Goal: Task Accomplishment & Management: Use online tool/utility

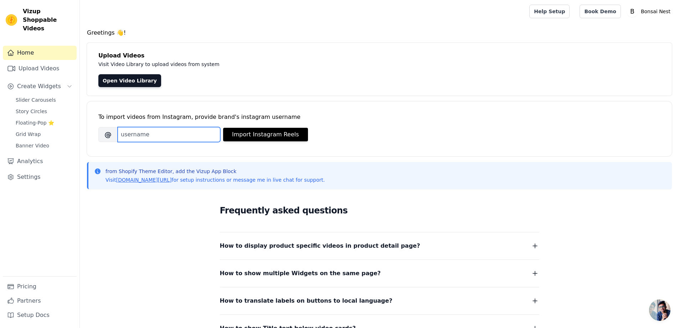
click at [206, 134] on input "Brand's Instagram Username" at bounding box center [169, 134] width 103 height 15
type input "bonsainest"
click at [280, 133] on button "Import Instagram Reels" at bounding box center [265, 135] width 85 height 14
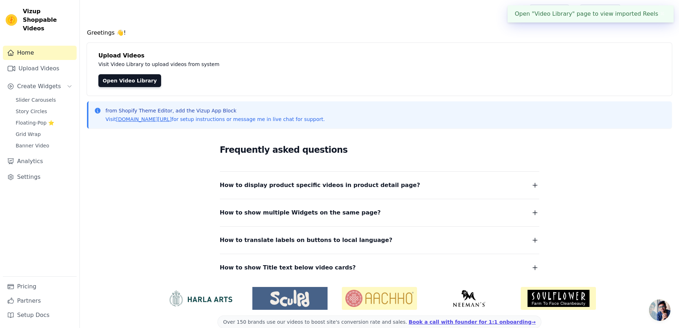
click at [561, 18] on div "Open "Video Library" page to view imported Reels ✖" at bounding box center [591, 13] width 166 height 17
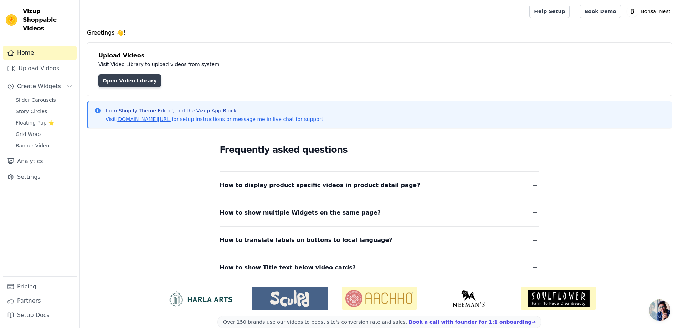
click at [139, 80] on link "Open Video Library" at bounding box center [129, 80] width 63 height 13
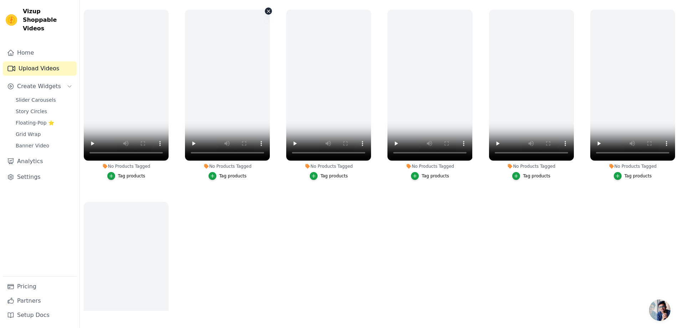
scroll to position [31, 0]
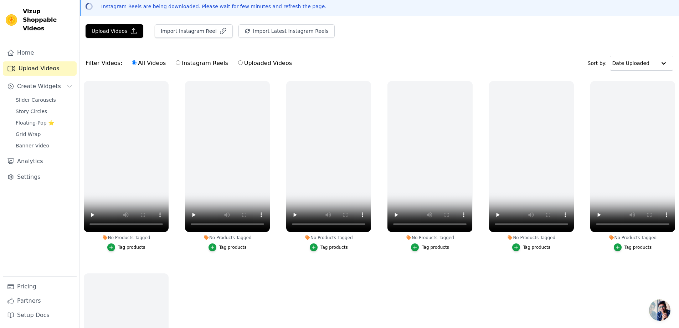
click at [203, 64] on label "Instagram Reels" at bounding box center [201, 62] width 53 height 9
click at [180, 64] on input "Instagram Reels" at bounding box center [178, 62] width 5 height 5
radio input "true"
click at [144, 66] on label "All Videos" at bounding box center [149, 62] width 35 height 9
click at [137, 65] on input "All Videos" at bounding box center [134, 62] width 5 height 5
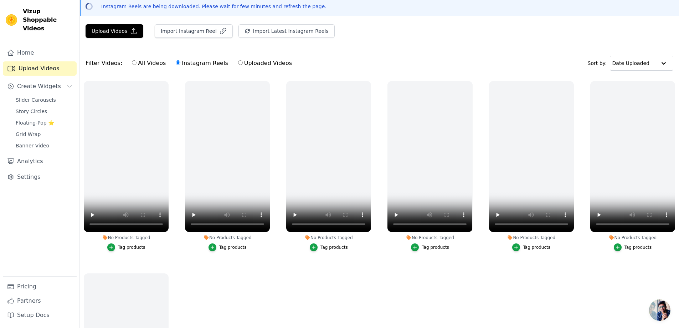
radio input "true"
click at [203, 293] on ul "No Products Tagged Tag products No Products Tagged Tag products No Products Tag…" at bounding box center [379, 229] width 599 height 305
click at [176, 33] on button "Import Instagram Reel" at bounding box center [194, 31] width 78 height 14
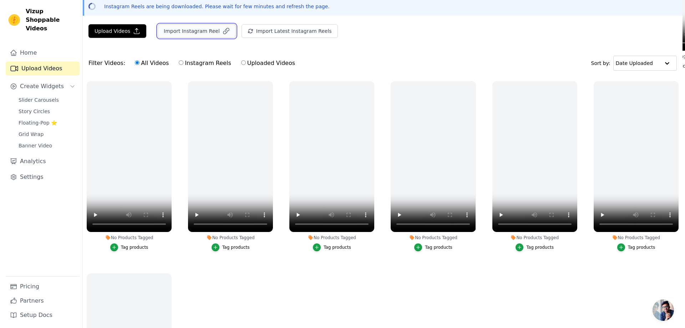
scroll to position [0, 0]
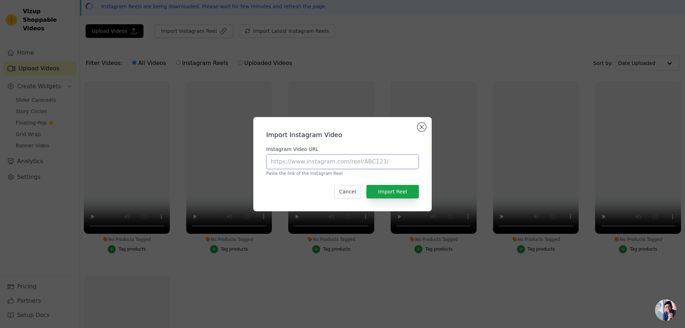
click at [287, 168] on input "Instagram Video URL" at bounding box center [342, 161] width 153 height 15
paste input "Vizup Shoppable Video Carousel"
type input "Vizup Shoppable Video Carousel"
drag, startPoint x: 324, startPoint y: 160, endPoint x: 55, endPoint y: 144, distance: 269.7
click at [55, 144] on div "Import Instagram Video Instagram Video URL Vizup Shoppable Video Carousel Paste…" at bounding box center [342, 164] width 662 height 117
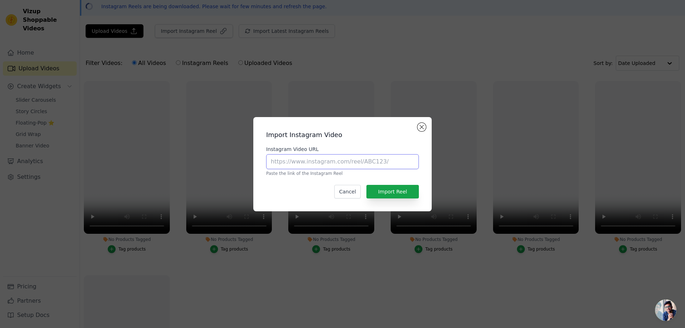
paste input "https://www.instagram.com/reel/DKrhC0sonNI/?igsh=MXE0aGVld2xma3E1eg=="
type input "https://www.instagram.com/reel/DKrhC0sonNI/?igsh=MXE0aGVld2xma3E1eg=="
click at [387, 191] on button "Import Reel" at bounding box center [392, 192] width 52 height 14
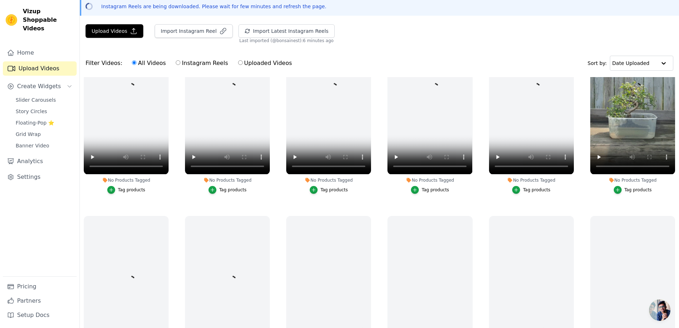
scroll to position [214, 0]
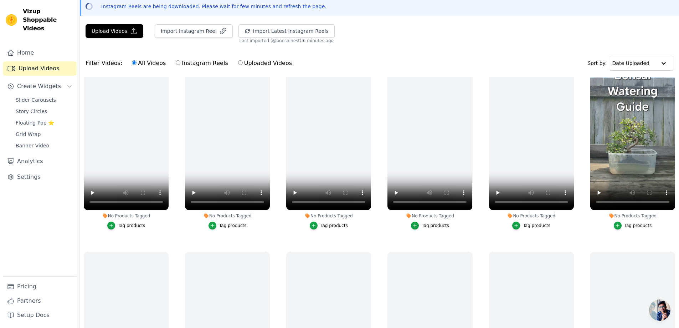
click at [632, 224] on div "Tag products" at bounding box center [638, 225] width 27 height 6
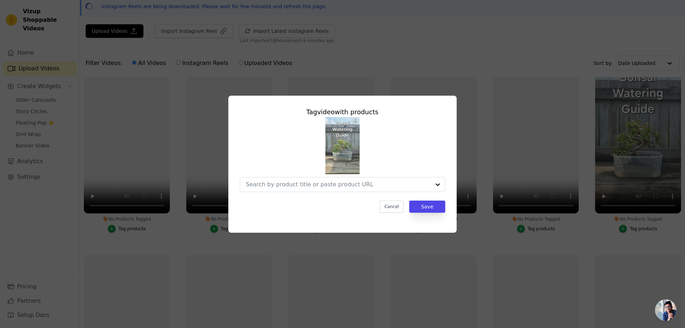
scroll to position [216, 0]
click at [309, 184] on input "No Products Tagged Tag video with products Cancel Save Tag products" at bounding box center [338, 184] width 185 height 7
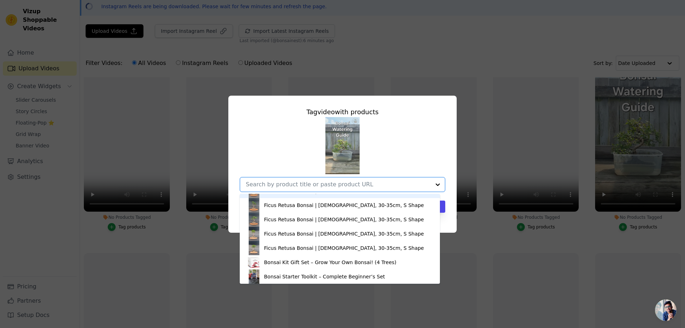
scroll to position [171, 0]
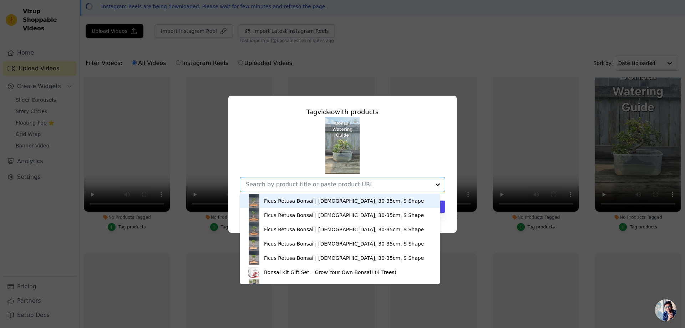
click at [296, 140] on div "Large Zanthoxylum Piperitum Bonsai | 18-20 Years Old, 55-60cm Ficus Retusa Bons…" at bounding box center [342, 154] width 205 height 75
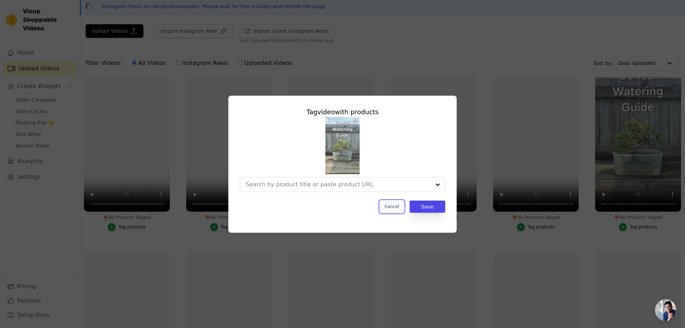
click at [391, 206] on button "Cancel" at bounding box center [392, 206] width 24 height 12
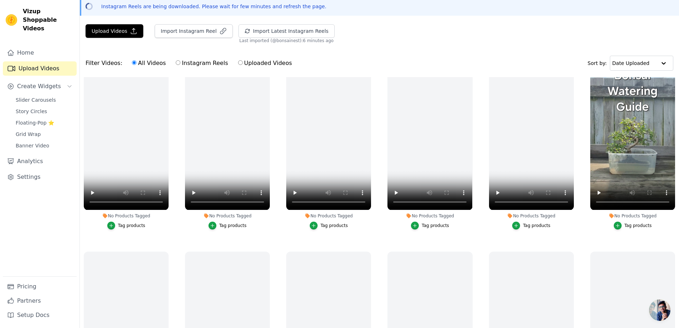
scroll to position [36, 0]
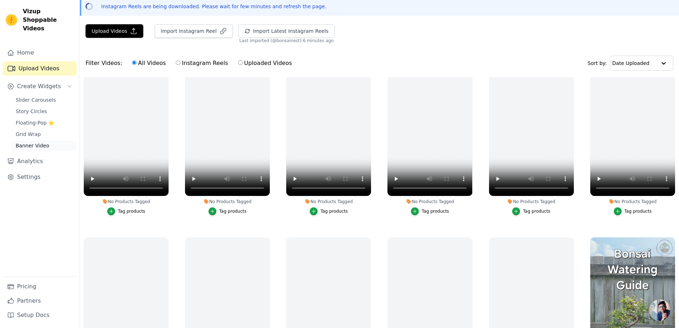
click at [47, 140] on link "Banner Video" at bounding box center [43, 145] width 65 height 10
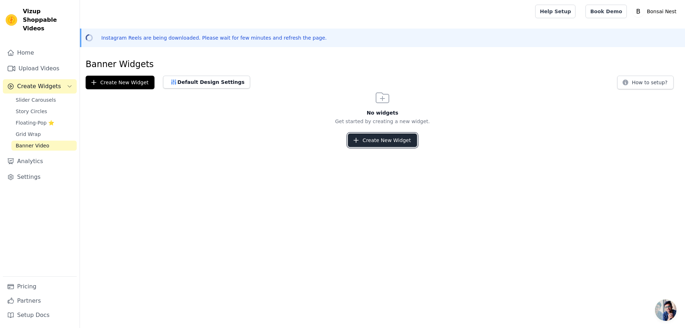
click at [394, 136] on button "Create New Widget" at bounding box center [382, 140] width 69 height 14
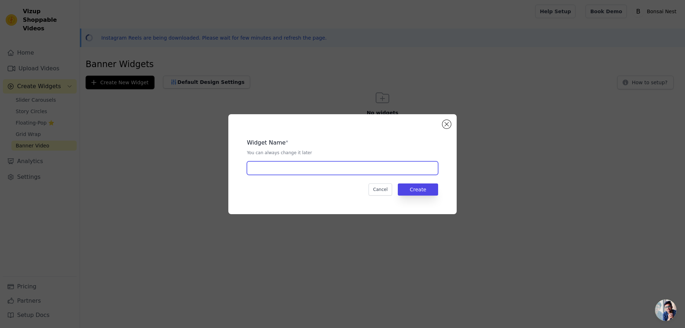
click at [288, 168] on input "text" at bounding box center [342, 168] width 191 height 14
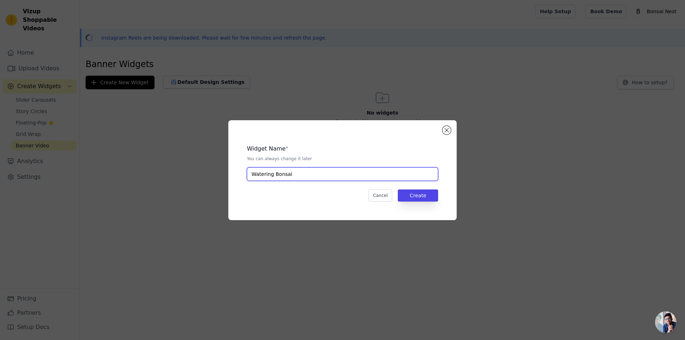
type input "Watering Bonsai"
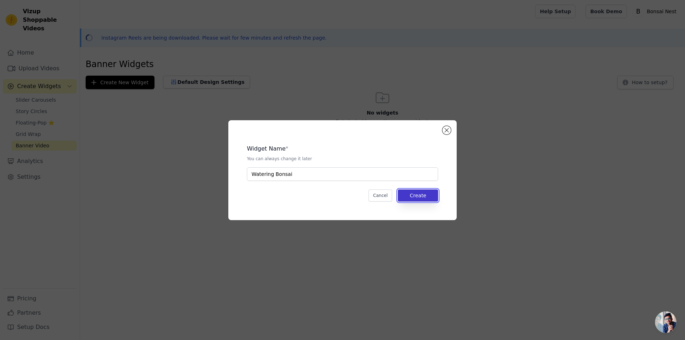
click at [434, 191] on button "Create" at bounding box center [418, 195] width 40 height 12
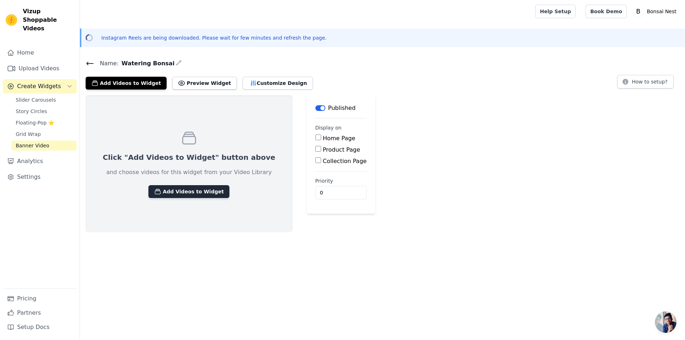
click at [195, 190] on button "Add Videos to Widget" at bounding box center [188, 191] width 81 height 13
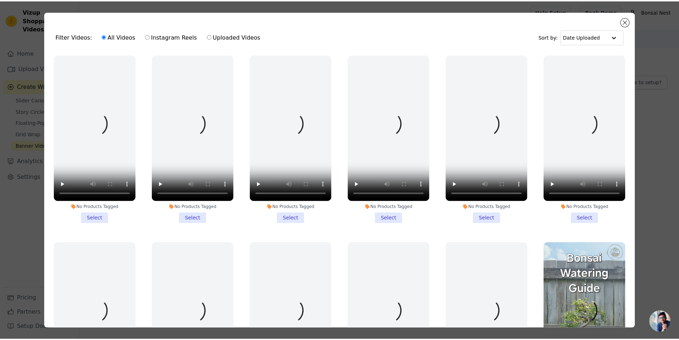
scroll to position [107, 0]
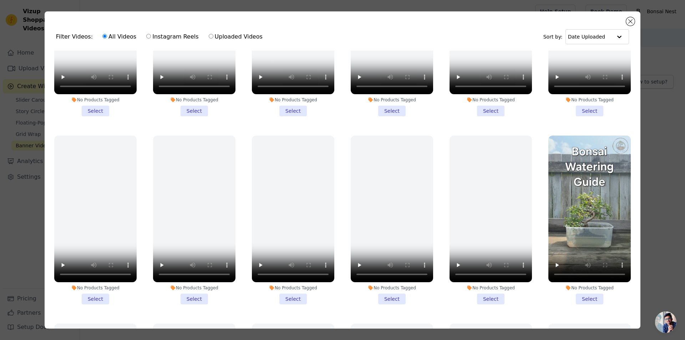
click at [585, 293] on li "No Products Tagged Select" at bounding box center [589, 219] width 82 height 169
click at [0, 0] on input "No Products Tagged Select" at bounding box center [0, 0] width 0 height 0
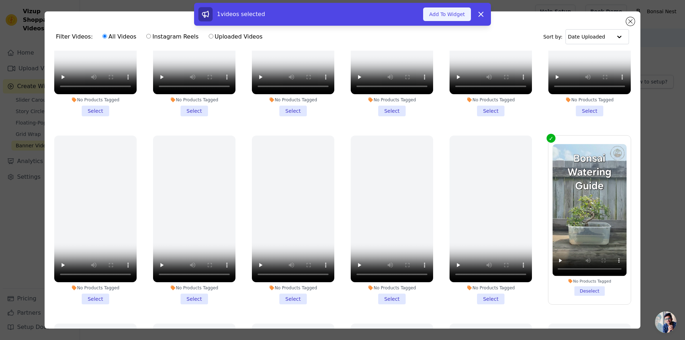
click at [457, 17] on button "Add To Widget" at bounding box center [447, 14] width 48 height 14
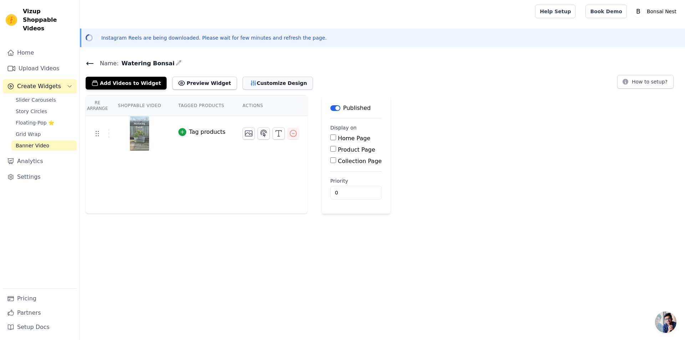
click at [242, 86] on button "Customize Design" at bounding box center [277, 83] width 70 height 13
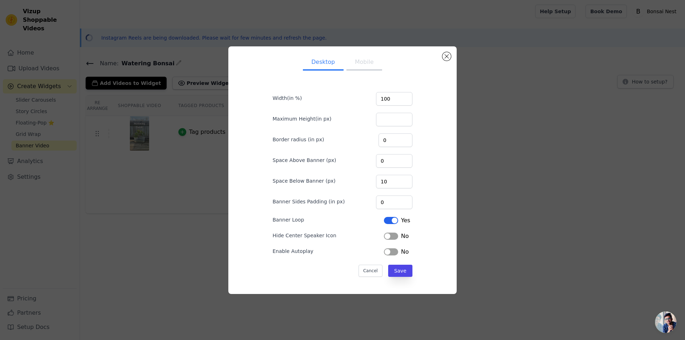
click at [360, 62] on button "Mobile" at bounding box center [364, 63] width 36 height 16
click at [338, 60] on button "Desktop" at bounding box center [323, 63] width 41 height 16
drag, startPoint x: 454, startPoint y: 54, endPoint x: 448, endPoint y: 56, distance: 6.2
click at [454, 55] on div "Desktop Mobile Width(in %) 100 Maximum Height(in px) Border radius (in px) 0 Sp…" at bounding box center [342, 169] width 228 height 247
click at [447, 56] on button "Close modal" at bounding box center [446, 56] width 9 height 9
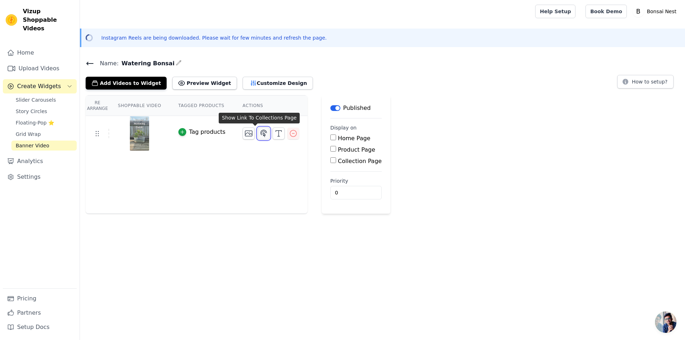
click at [259, 136] on icon "button" at bounding box center [263, 133] width 9 height 9
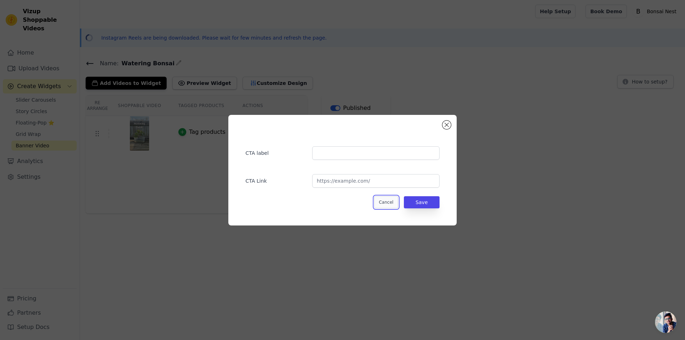
click at [390, 201] on button "Cancel" at bounding box center [386, 202] width 24 height 12
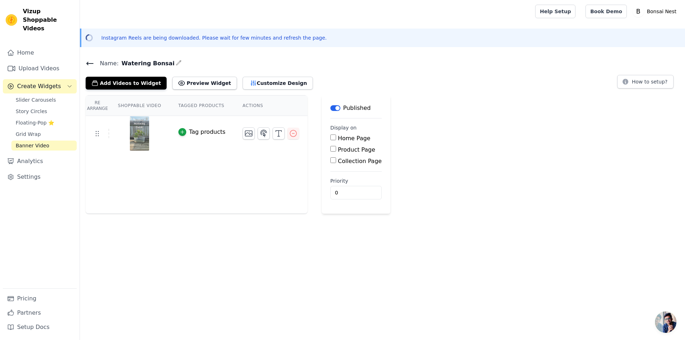
drag, startPoint x: 42, startPoint y: 161, endPoint x: 36, endPoint y: 162, distance: 5.9
click at [42, 161] on div "Home Upload Videos Create Widgets Slider Carousels Story Circles Floating-Pop ⭐…" at bounding box center [40, 167] width 74 height 242
click at [36, 170] on link "Settings" at bounding box center [40, 177] width 74 height 14
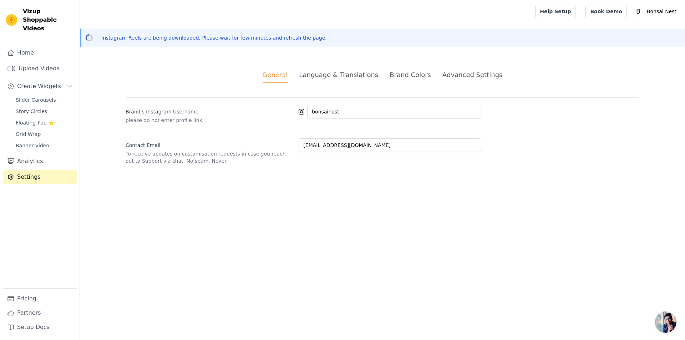
click at [408, 78] on div "Brand Colors" at bounding box center [409, 75] width 41 height 10
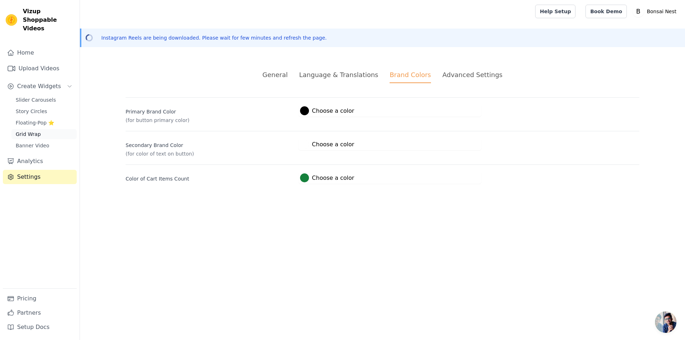
click at [42, 129] on link "Grid Wrap" at bounding box center [43, 134] width 65 height 10
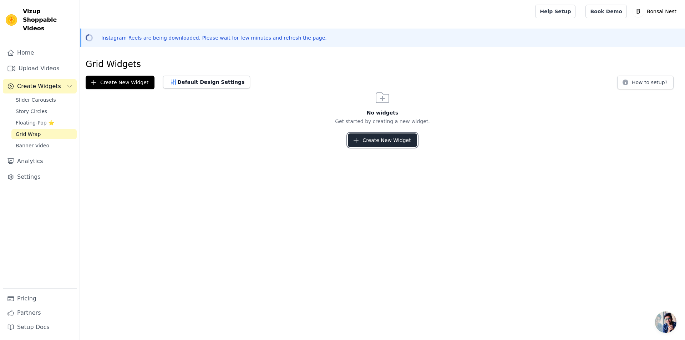
click at [409, 136] on button "Create New Widget" at bounding box center [382, 140] width 69 height 14
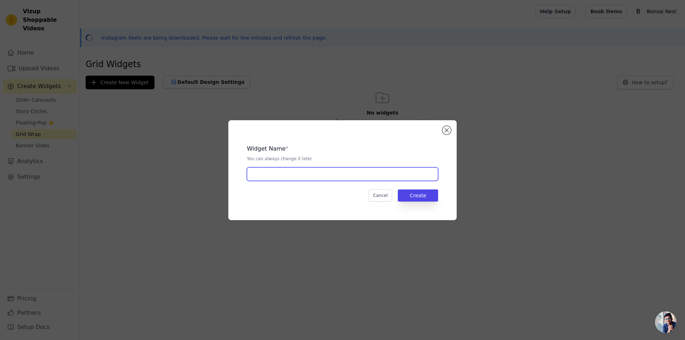
click at [291, 172] on input "text" at bounding box center [342, 174] width 191 height 14
type input "Watering Bonsai"
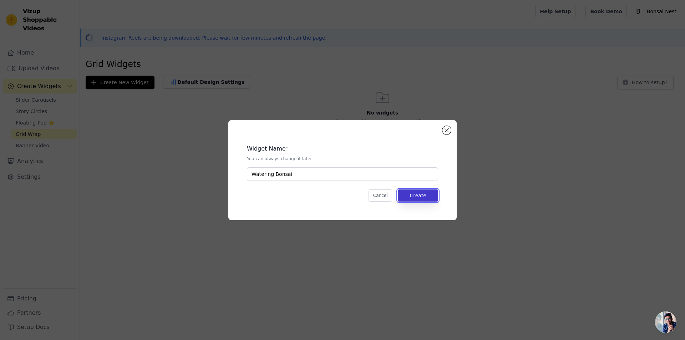
click at [418, 193] on button "Create" at bounding box center [418, 195] width 40 height 12
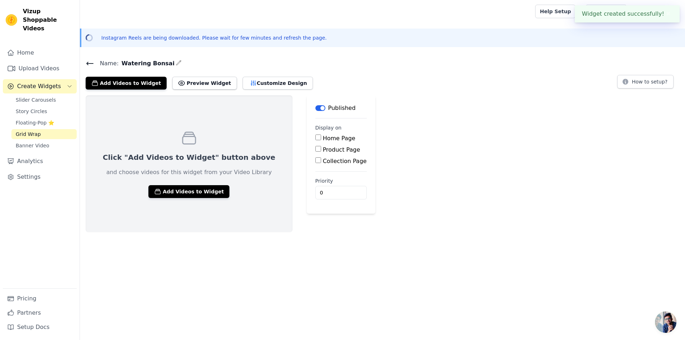
click at [315, 129] on legend "Display on" at bounding box center [328, 127] width 26 height 7
click at [32, 108] on span "Story Circles" at bounding box center [31, 111] width 31 height 7
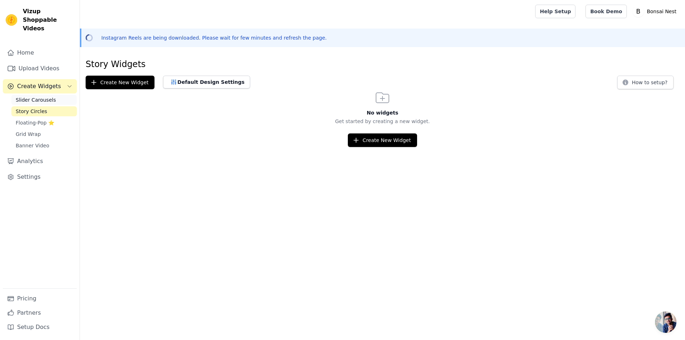
click at [63, 95] on link "Slider Carousels" at bounding box center [43, 100] width 65 height 10
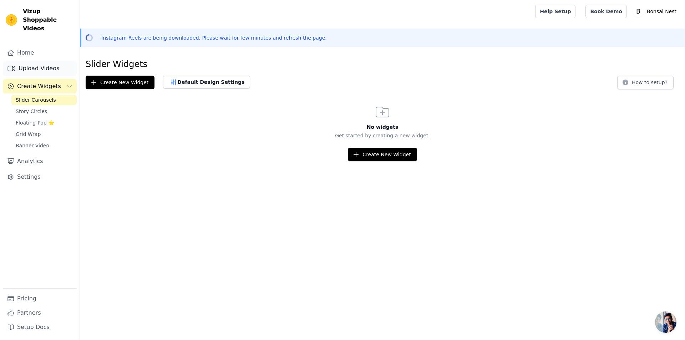
click at [45, 62] on link "Upload Videos" at bounding box center [40, 68] width 74 height 14
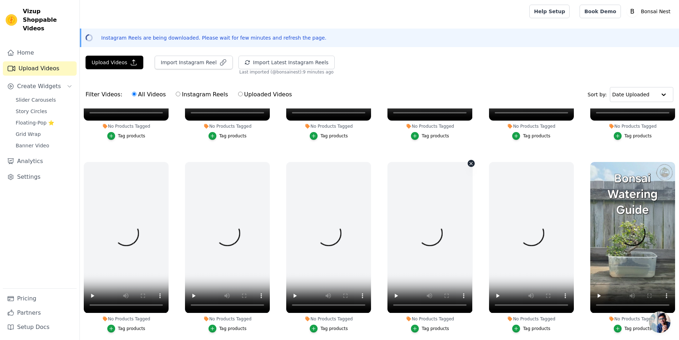
scroll to position [178, 0]
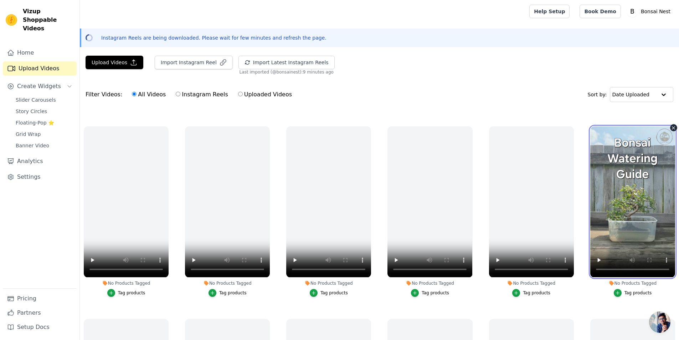
click at [666, 186] on video at bounding box center [632, 201] width 85 height 151
click at [642, 189] on video at bounding box center [632, 201] width 85 height 151
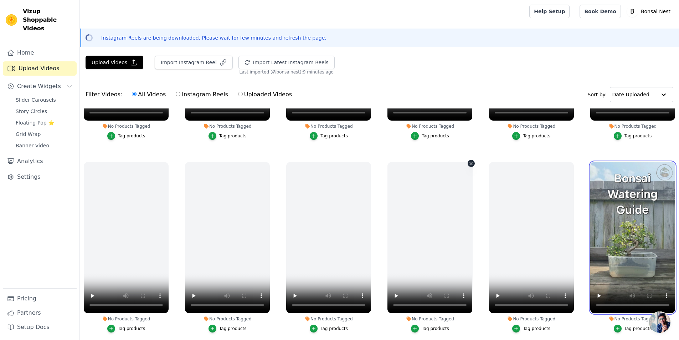
scroll to position [107, 0]
